Goal: Task Accomplishment & Management: Use online tool/utility

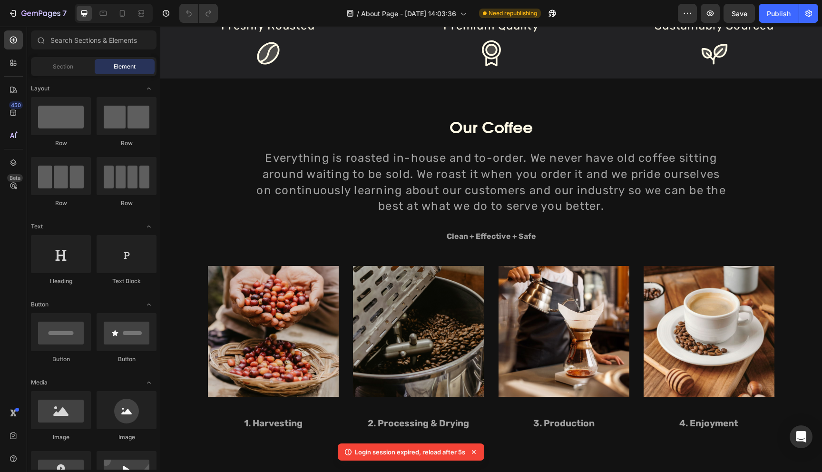
scroll to position [655, 0]
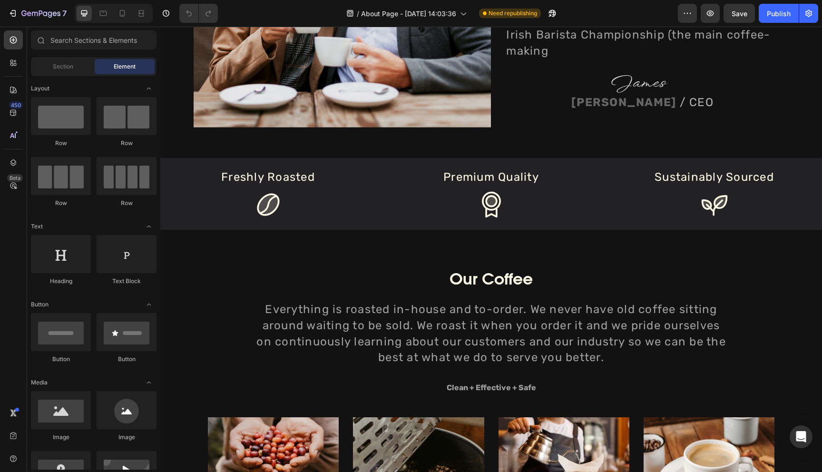
scroll to position [509, 0]
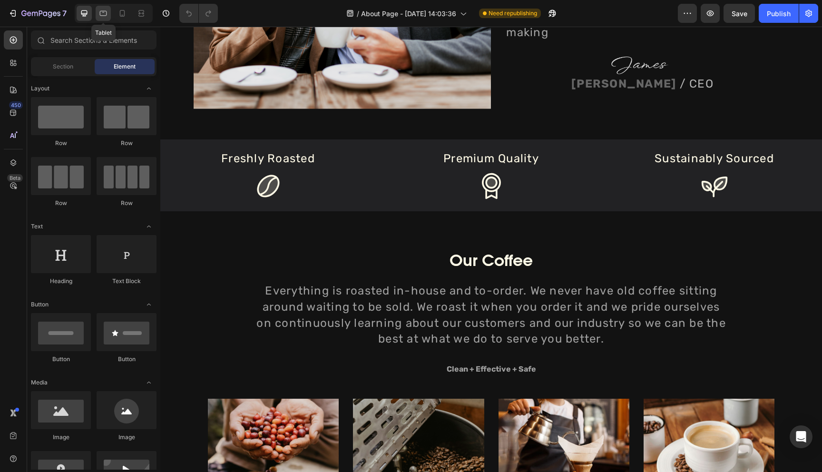
click at [102, 10] on icon at bounding box center [104, 14] width 10 height 10
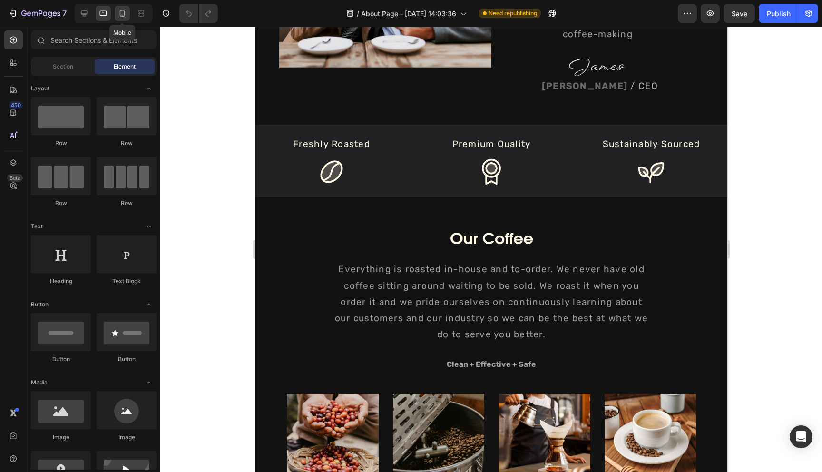
click at [120, 11] on icon at bounding box center [122, 13] width 5 height 7
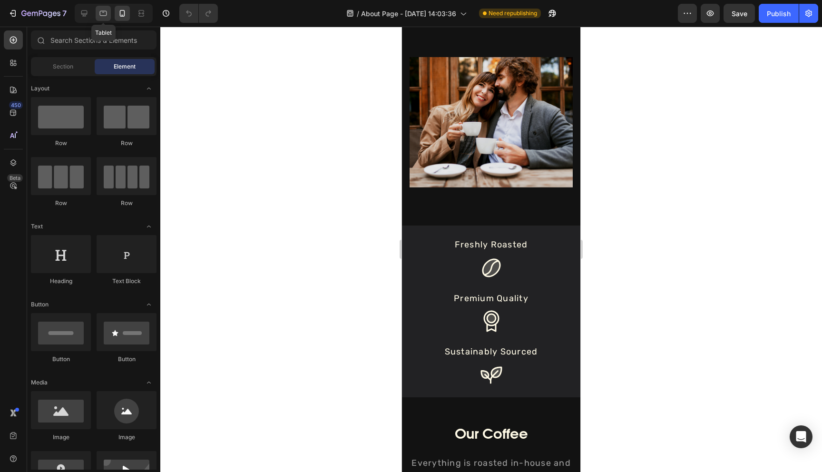
click at [103, 15] on icon at bounding box center [104, 14] width 10 height 10
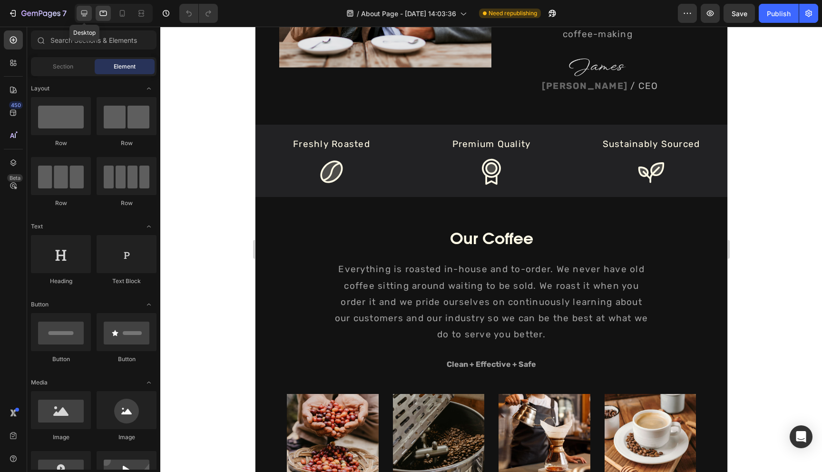
click at [86, 17] on icon at bounding box center [84, 14] width 10 height 10
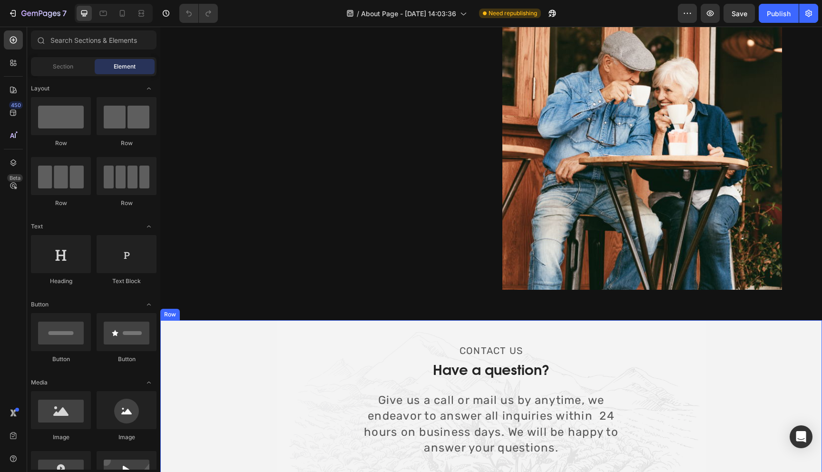
scroll to position [1360, 0]
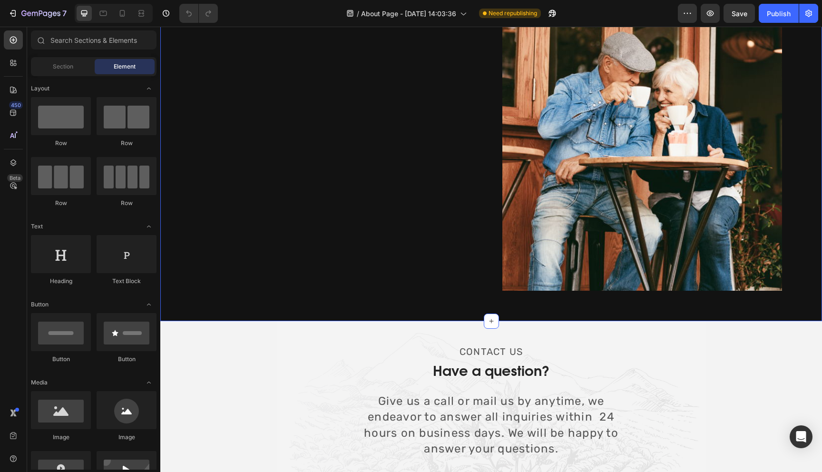
click at [184, 87] on div "Image Inspiring The World Heading Inspiring The World Heading Coffee's mission …" at bounding box center [491, 41] width 647 height 561
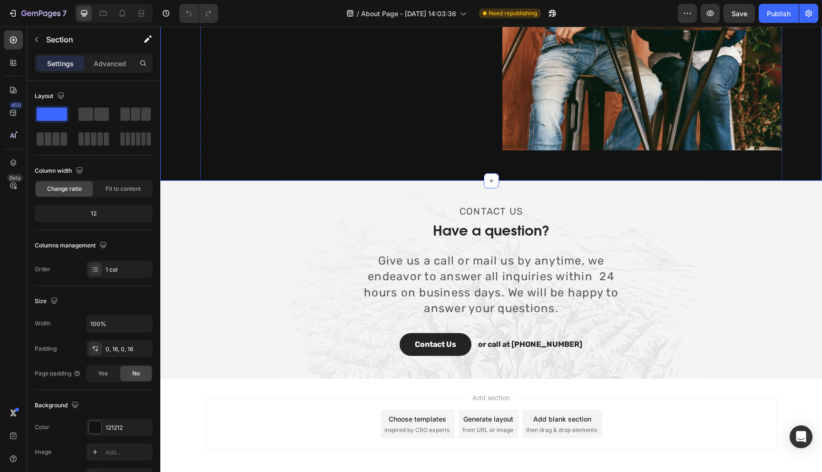
scroll to position [1512, 0]
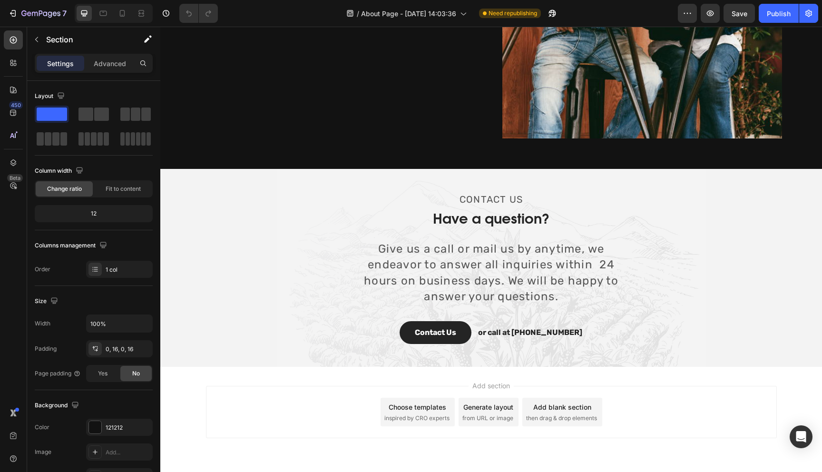
click at [282, 440] on div "Add section Choose templates inspired by CRO experts Generate layout from URL o…" at bounding box center [491, 425] width 662 height 117
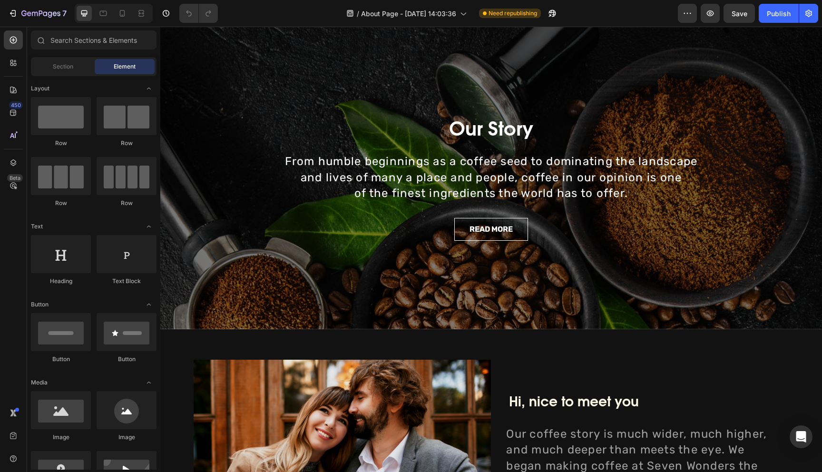
scroll to position [0, 0]
